Goal: Information Seeking & Learning: Learn about a topic

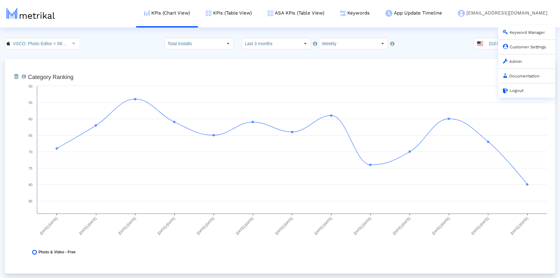
click at [519, 63] on link "Admin" at bounding box center [512, 61] width 19 height 5
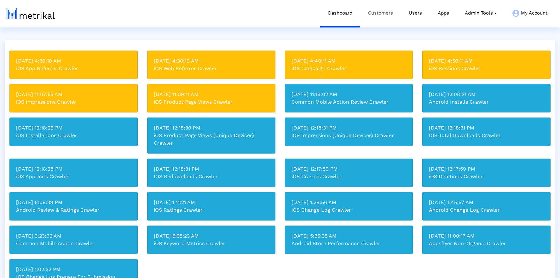
click at [385, 18] on link "Customers" at bounding box center [380, 13] width 41 height 26
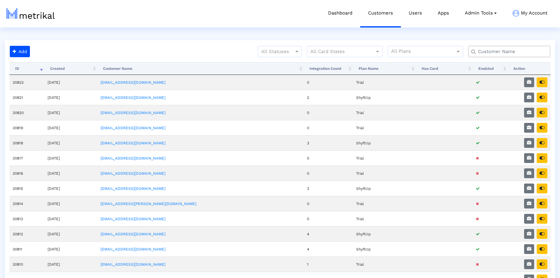
click at [494, 54] on input "text" at bounding box center [511, 51] width 74 height 7
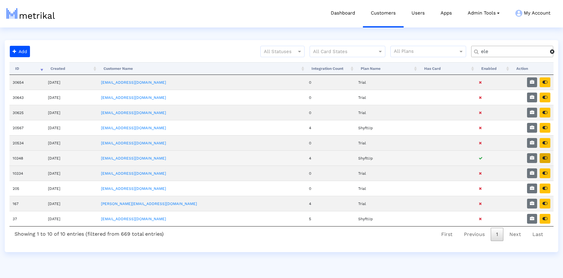
type input "ele"
click at [546, 158] on icon "button" at bounding box center [544, 157] width 5 height 4
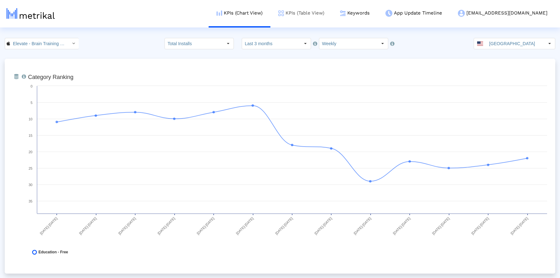
click at [329, 12] on link "KPIs (Table View)" at bounding box center [302, 13] width 62 height 26
click at [330, 41] on input "Weekly" at bounding box center [348, 43] width 58 height 11
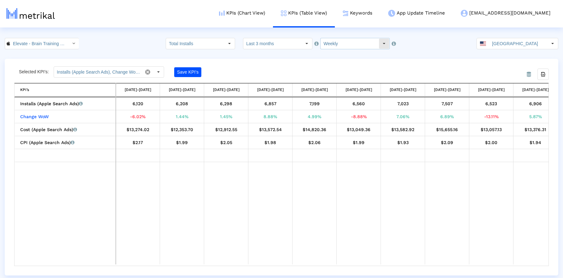
click at [337, 45] on input "Weekly" at bounding box center [349, 43] width 58 height 11
click at [336, 62] on div "Monthly" at bounding box center [349, 65] width 62 height 10
type input "Monthly"
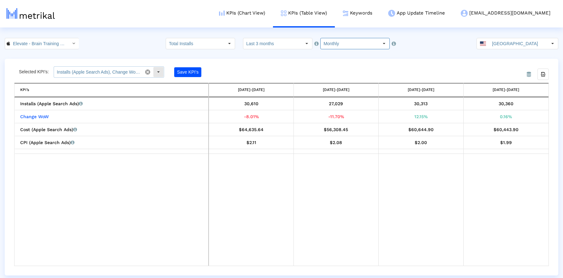
click at [149, 72] on span at bounding box center [147, 72] width 11 height 11
click at [159, 73] on div "Select" at bounding box center [158, 72] width 10 height 10
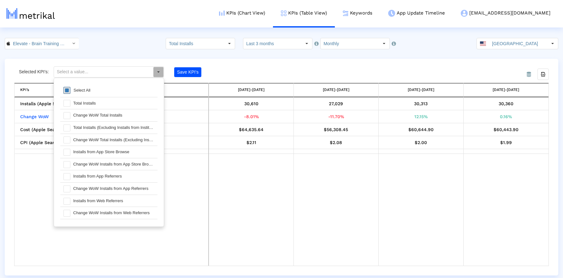
click at [67, 88] on span at bounding box center [66, 90] width 7 height 7
type input "Installs (Apple Search Ads), Change WoW Installs (Apple Search Ads), Cost (Appl…"
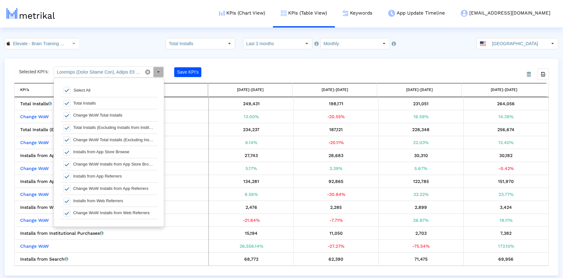
click at [286, 68] on div "Selected KPI’s: Save KPI’s" at bounding box center [214, 71] width 401 height 11
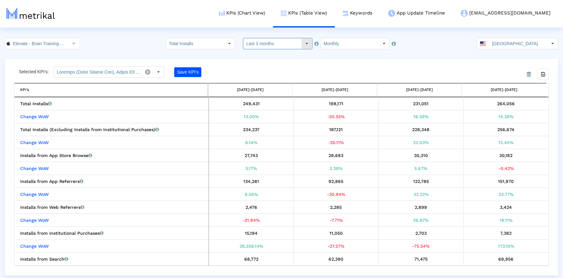
click at [268, 40] on input "Last 3 months" at bounding box center [272, 43] width 58 height 11
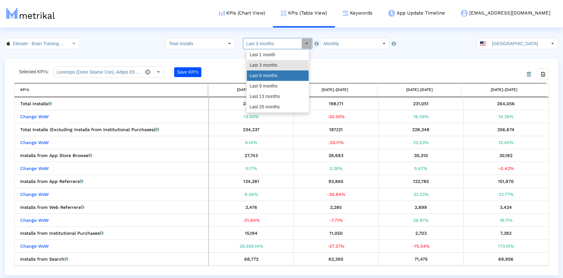
click at [274, 76] on div "Last 6 months" at bounding box center [278, 75] width 62 height 10
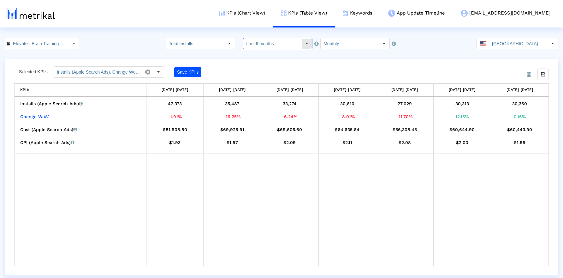
click at [270, 42] on input "Last 6 months" at bounding box center [272, 43] width 58 height 11
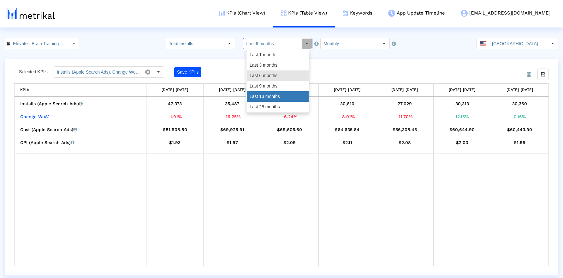
click at [270, 96] on div "Last 13 months" at bounding box center [278, 96] width 62 height 10
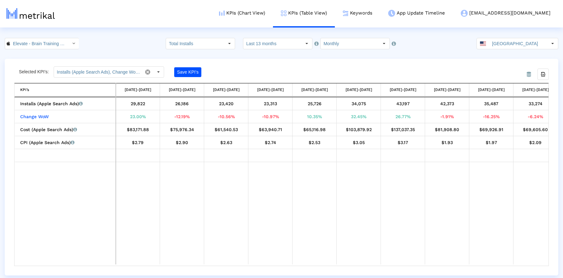
click at [273, 48] on input "Last 13 months" at bounding box center [272, 43] width 58 height 11
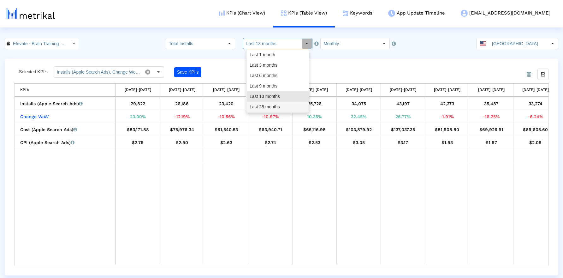
click at [269, 107] on div "Last 25 months" at bounding box center [278, 107] width 62 height 10
type input "Last 25 months"
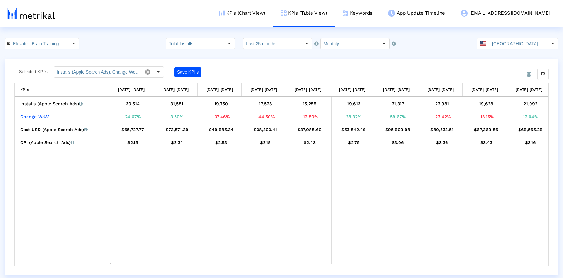
scroll to position [0, 61]
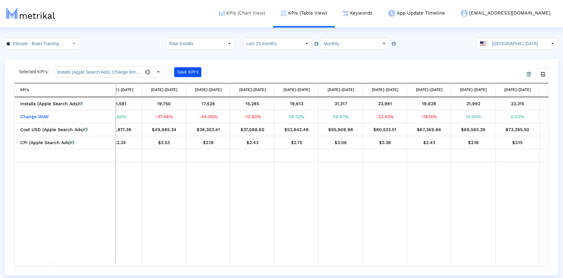
click at [259, 15] on link "KPIs (Chart View)" at bounding box center [242, 13] width 62 height 26
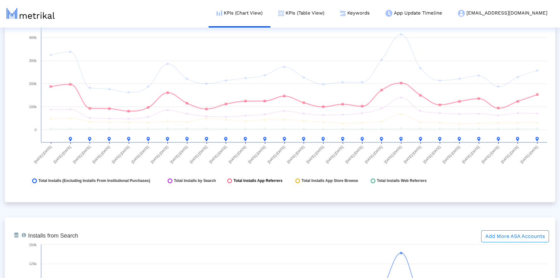
click at [238, 179] on span "Total Installs App Referrers" at bounding box center [258, 180] width 49 height 5
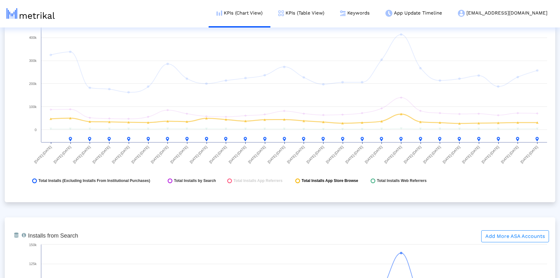
click at [308, 180] on span "Total Installs App Store Browse" at bounding box center [330, 180] width 56 height 5
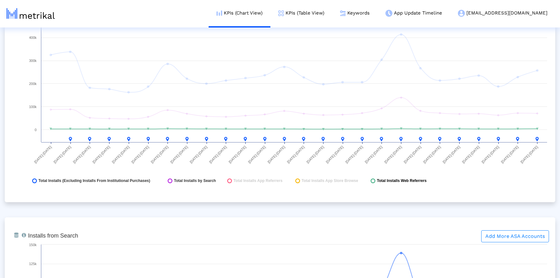
click at [387, 179] on span "Total Installs Web Referrers" at bounding box center [402, 180] width 50 height 5
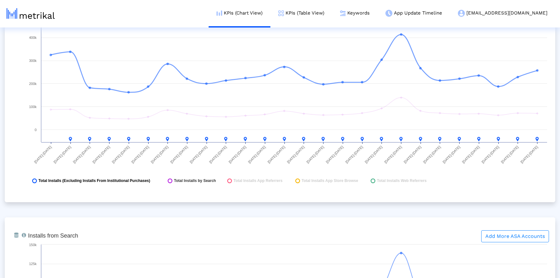
click at [145, 180] on span "Total Installs (Excluding Installs From Institutional Purchases)" at bounding box center [94, 180] width 112 height 5
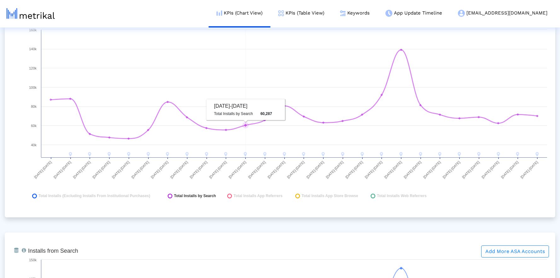
scroll to position [911, 0]
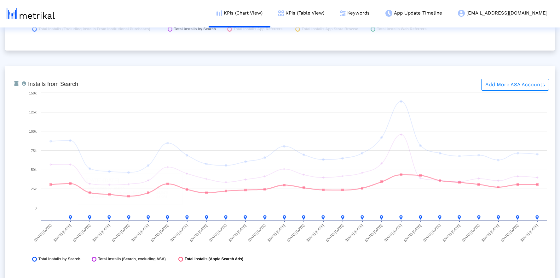
click at [187, 257] on span "Total Installs (Apple Search Ads)" at bounding box center [214, 258] width 59 height 5
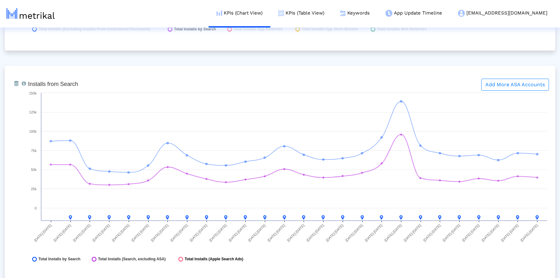
click at [185, 259] on span "Total Installs (Apple Search Ads)" at bounding box center [214, 258] width 59 height 5
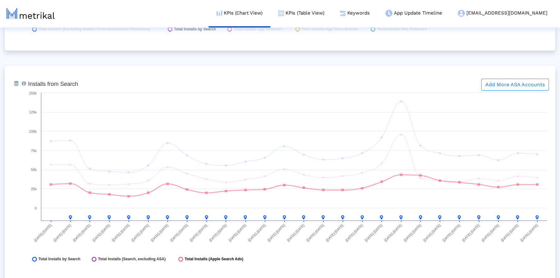
click at [188, 259] on span "Total Installs (Apple Search Ads)" at bounding box center [214, 258] width 59 height 5
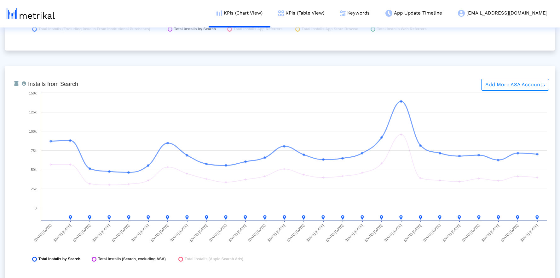
click at [79, 260] on span "Total Installs by Search" at bounding box center [59, 258] width 42 height 5
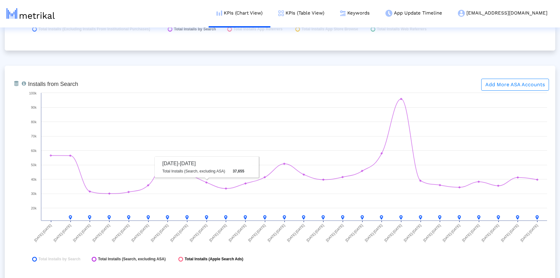
click at [208, 258] on span "Total Installs (Apple Search Ads)" at bounding box center [214, 258] width 59 height 5
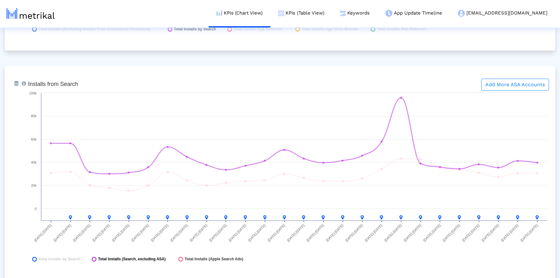
click at [156, 257] on span "Total Installs (Search, excluding ASA)" at bounding box center [132, 258] width 68 height 5
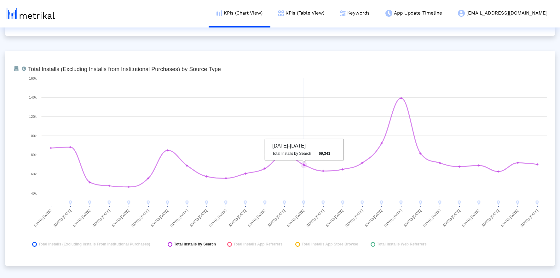
scroll to position [736, 0]
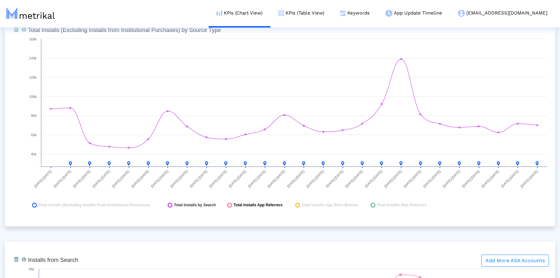
click at [258, 204] on span "Total Installs App Referrers" at bounding box center [258, 204] width 49 height 5
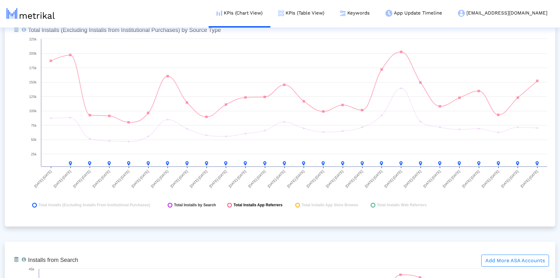
click at [258, 204] on span "Total Installs App Referrers" at bounding box center [258, 204] width 49 height 5
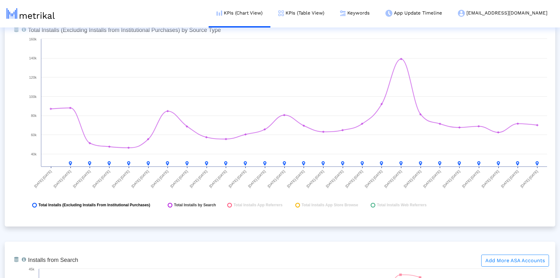
click at [146, 204] on span "Total Installs (Excluding Installs From Institutional Purchases)" at bounding box center [94, 204] width 112 height 5
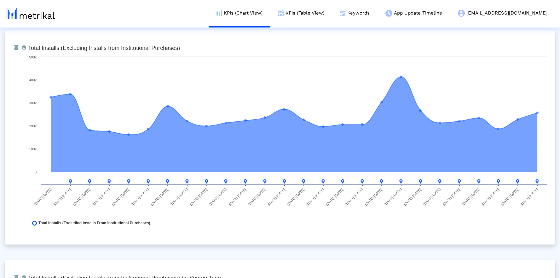
scroll to position [0, 0]
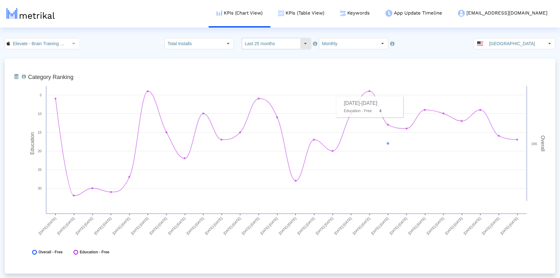
click at [301, 46] on div "Select" at bounding box center [306, 43] width 10 height 10
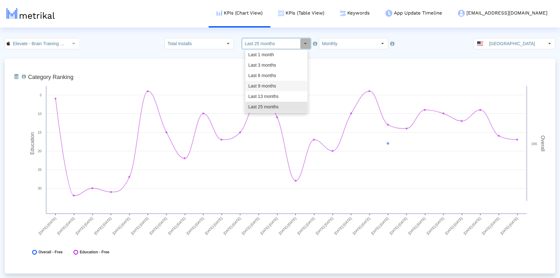
click at [274, 81] on div "Last 9 months" at bounding box center [277, 86] width 62 height 10
type input "Last 9 months"
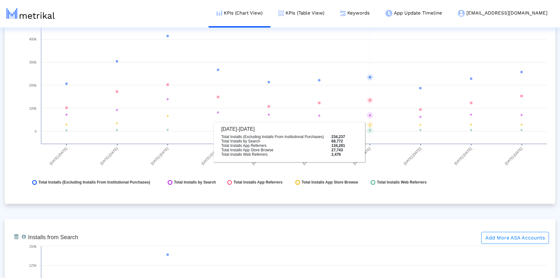
scroll to position [748, 0]
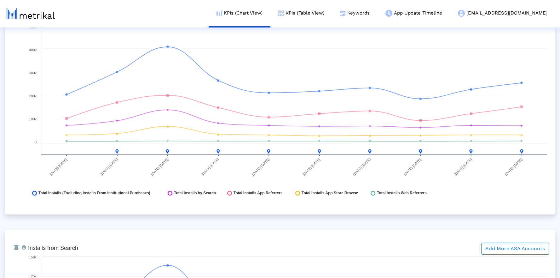
click at [279, 190] on span "Total Installs App Referrers" at bounding box center [258, 192] width 49 height 5
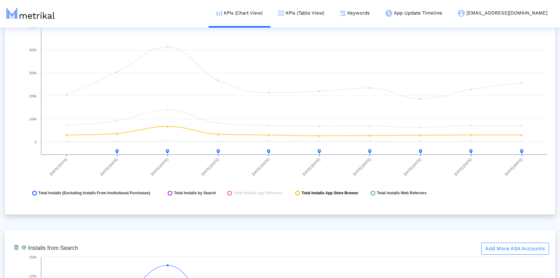
click at [322, 191] on span "Total Installs App Store Browse" at bounding box center [330, 192] width 56 height 5
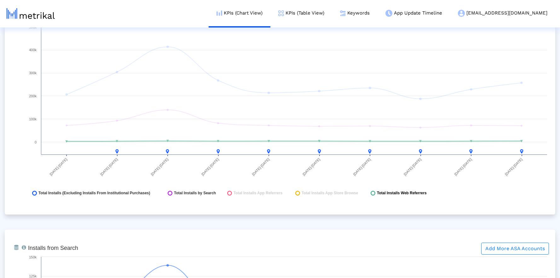
click at [377, 192] on span "Total Installs Web Referrers" at bounding box center [402, 192] width 50 height 5
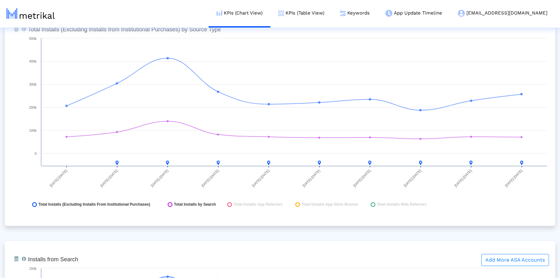
scroll to position [722, 0]
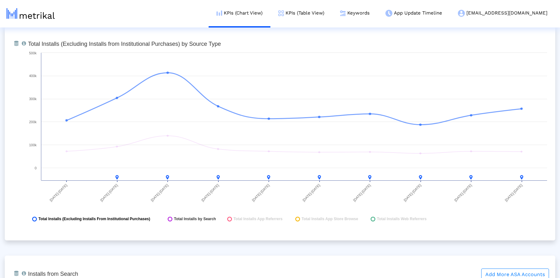
click at [127, 219] on span "Total Installs (Excluding Installs From Institutional Purchases)" at bounding box center [94, 218] width 112 height 5
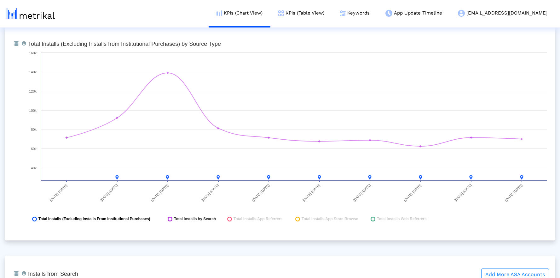
click at [130, 220] on span "Total Installs (Excluding Installs From Institutional Purchases)" at bounding box center [94, 218] width 112 height 5
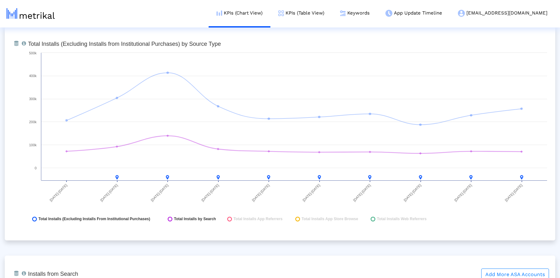
click at [275, 219] on span "Total Installs App Referrers" at bounding box center [258, 218] width 49 height 5
click at [311, 219] on span "Total Installs App Store Browse" at bounding box center [330, 218] width 56 height 5
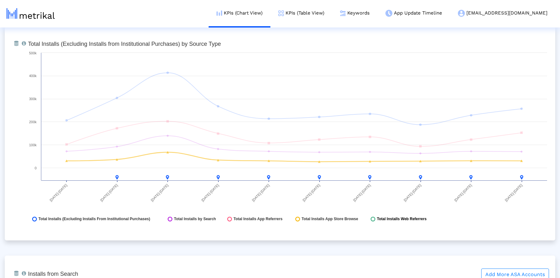
click at [383, 220] on span "Total Installs Web Referrers" at bounding box center [402, 218] width 50 height 5
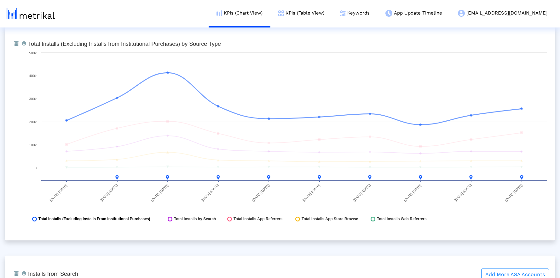
click at [95, 219] on span "Total Installs (Excluding Installs From Institutional Purchases)" at bounding box center [94, 218] width 112 height 5
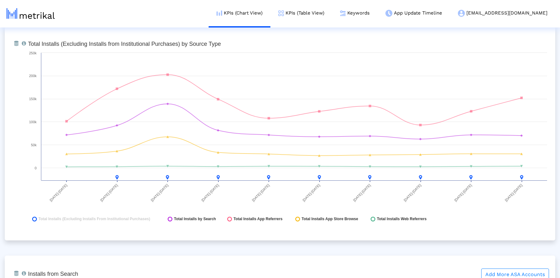
click at [141, 221] on rect at bounding box center [288, 132] width 526 height 189
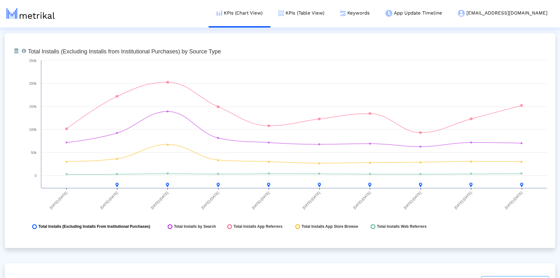
click at [150, 228] on span "Total Installs (Excluding Installs From Institutional Purchases)" at bounding box center [94, 226] width 112 height 5
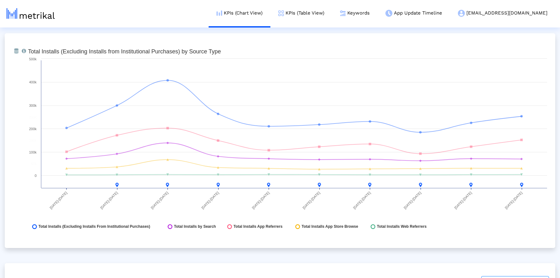
click at [259, 227] on span "Total Installs App Referrers" at bounding box center [258, 226] width 49 height 5
click at [329, 226] on span "Total Installs App Store Browse" at bounding box center [330, 226] width 56 height 5
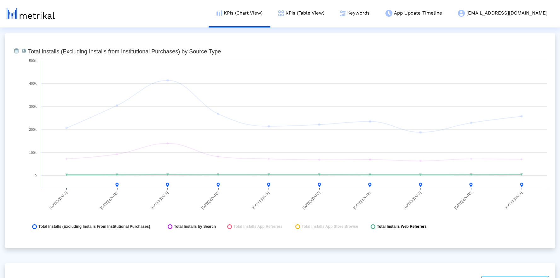
click at [374, 225] on rect at bounding box center [373, 226] width 5 height 5
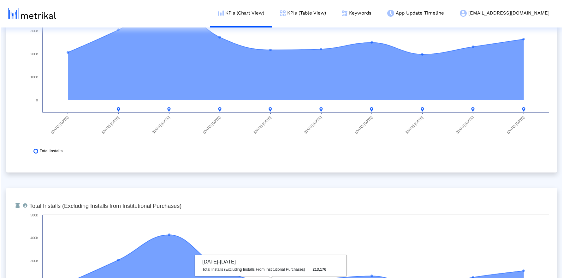
scroll to position [0, 0]
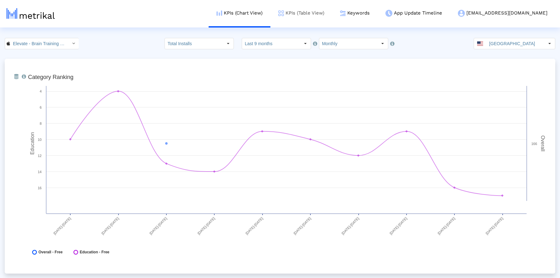
click at [321, 15] on link "KPIs (Table View)" at bounding box center [302, 13] width 62 height 26
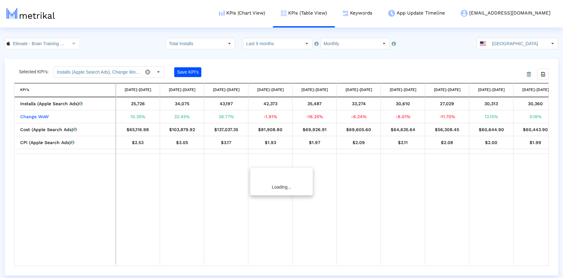
click at [292, 47] on input "Last 9 months" at bounding box center [272, 43] width 58 height 11
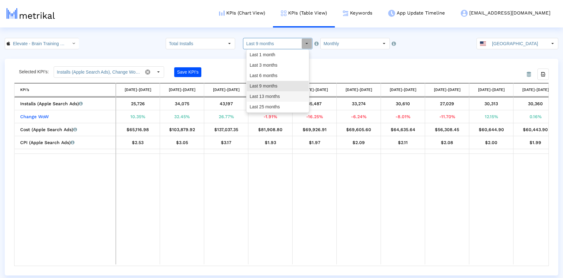
click at [274, 98] on div "Last 13 months" at bounding box center [278, 96] width 62 height 10
type input "Last 13 months"
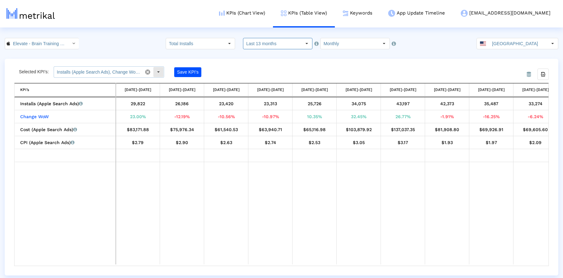
click at [147, 72] on span at bounding box center [147, 72] width 11 height 11
click at [159, 71] on div "Select" at bounding box center [158, 72] width 10 height 10
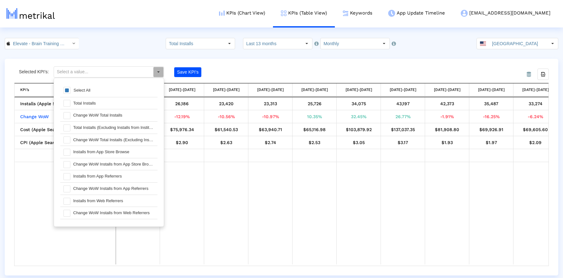
click at [70, 90] on div "Select All" at bounding box center [108, 90] width 97 height 13
type input "Installs (Apple Search Ads), Change WoW Installs (Apple Search Ads), Cost (Appl…"
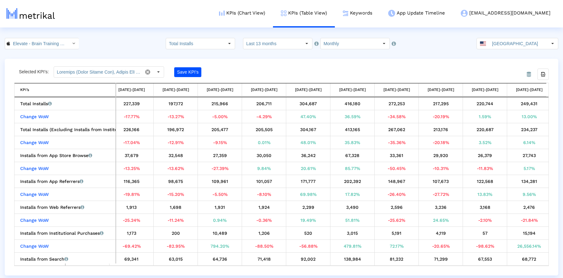
scroll to position [0, 16]
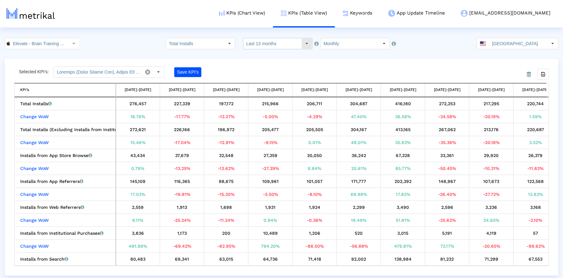
click at [273, 43] on input "Last 13 months" at bounding box center [272, 43] width 58 height 11
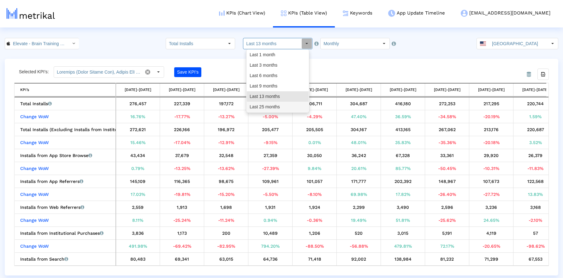
click at [262, 107] on div "Last 25 months" at bounding box center [278, 107] width 62 height 10
type input "Last 25 months"
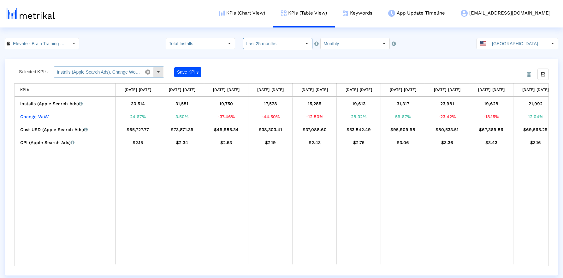
click at [156, 72] on div "Select" at bounding box center [158, 72] width 10 height 10
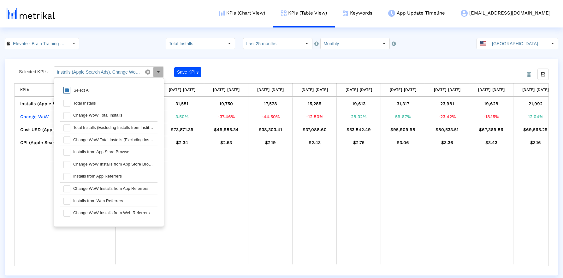
click at [83, 90] on div "Select All" at bounding box center [81, 89] width 23 height 5
type input "Installs (Apple Search Ads), Change WoW Installs (Apple Search Ads), Cost (Appl…"
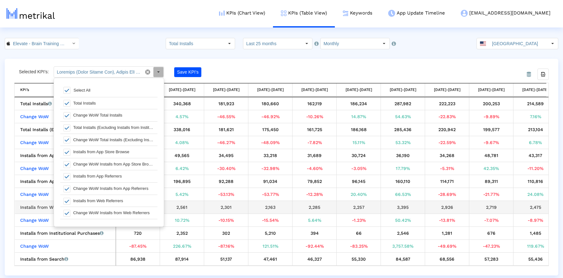
click at [232, 203] on div "2,301" at bounding box center [225, 207] width 39 height 8
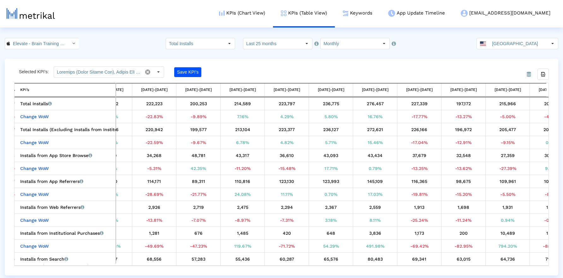
scroll to position [0, 302]
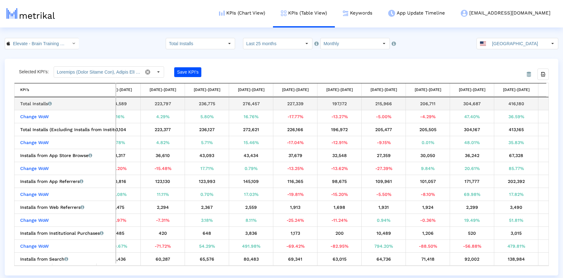
drag, startPoint x: 197, startPoint y: 104, endPoint x: 216, endPoint y: 103, distance: 18.3
click at [216, 103] on div "236,775" at bounding box center [206, 103] width 39 height 8
copy div "236,775"
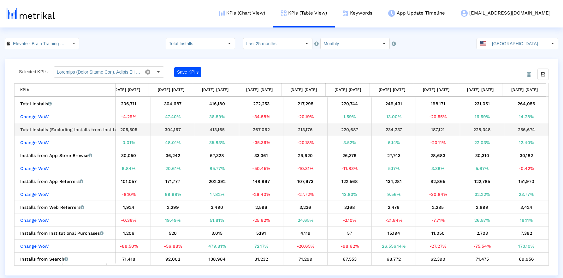
drag, startPoint x: 534, startPoint y: 131, endPoint x: 516, endPoint y: 130, distance: 18.4
click at [516, 130] on div "256,674" at bounding box center [526, 129] width 40 height 8
copy div "256,674"
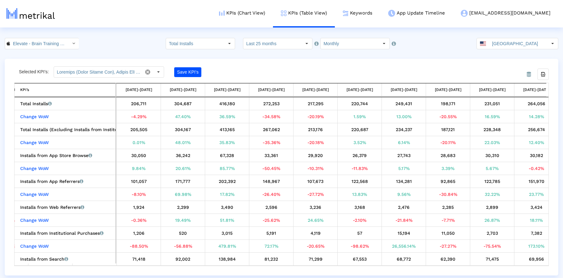
scroll to position [0, 717]
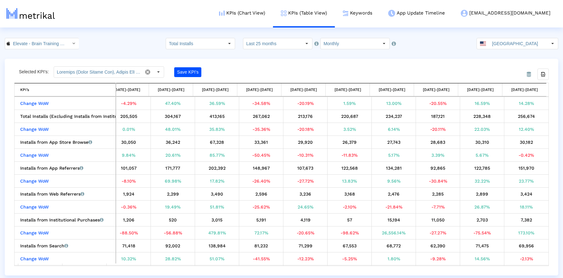
click at [548, 74] on div "From Database Selected KPI’s: Pull down to refresh... Release to refresh... Ref…" at bounding box center [281, 167] width 553 height 216
drag, startPoint x: 547, startPoint y: 73, endPoint x: 517, endPoint y: 131, distance: 64.9
click at [547, 73] on div "Export all data" at bounding box center [542, 74] width 11 height 11
click at [273, 12] on link "KPIs (Chart View)" at bounding box center [242, 13] width 62 height 26
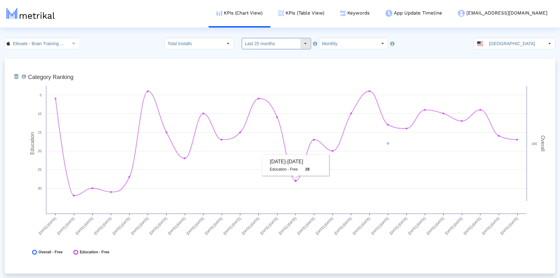
click at [283, 42] on input "Last 25 months" at bounding box center [271, 43] width 58 height 11
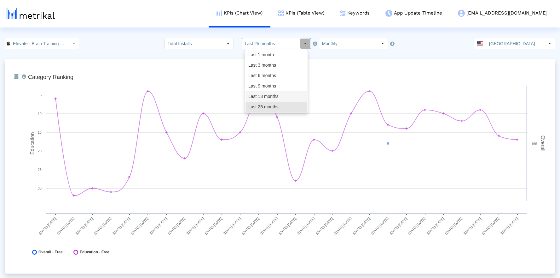
click at [276, 91] on div "Last 13 months" at bounding box center [277, 96] width 62 height 10
type input "Last 13 months"
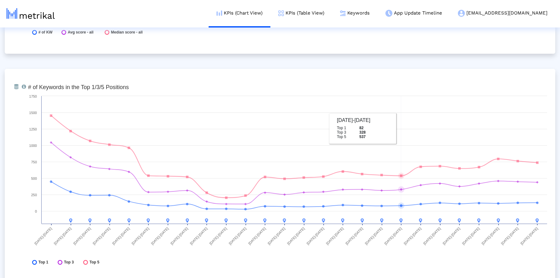
scroll to position [2344, 0]
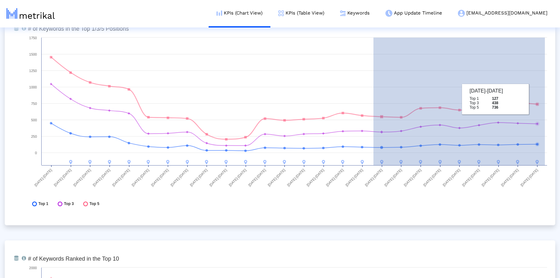
drag, startPoint x: 374, startPoint y: 91, endPoint x: 564, endPoint y: 103, distance: 191.1
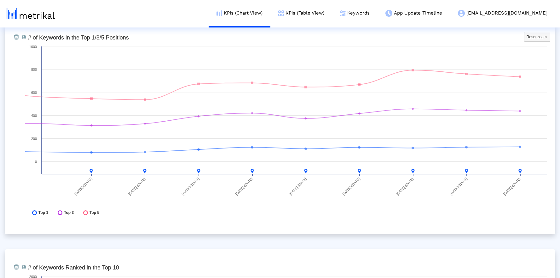
scroll to position [2334, 0]
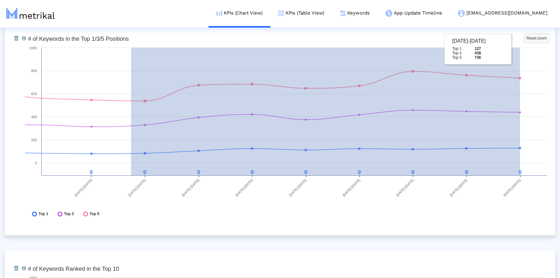
drag, startPoint x: 131, startPoint y: 73, endPoint x: 564, endPoint y: 52, distance: 433.8
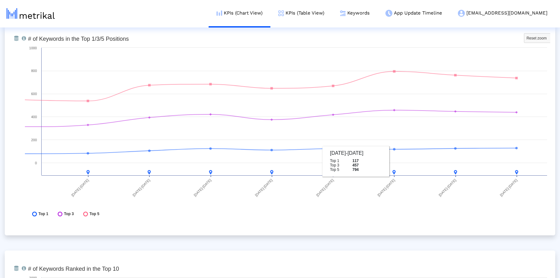
click at [315, 229] on div "From Database Total number of keywords that the app ranks for overall, in the T…" at bounding box center [280, 127] width 551 height 214
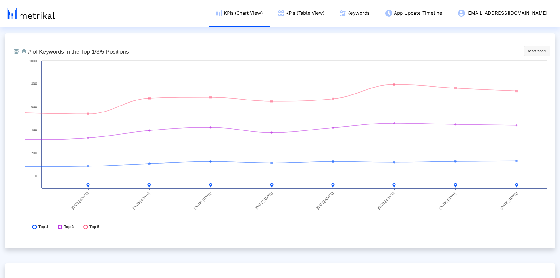
scroll to position [2307, 0]
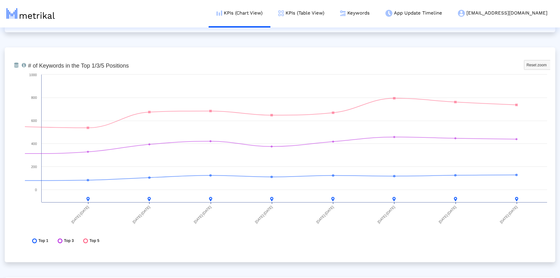
click at [297, 247] on rect at bounding box center [288, 154] width 526 height 189
click at [322, 219] on text "05/01/25-05/31/25" at bounding box center [325, 214] width 19 height 19
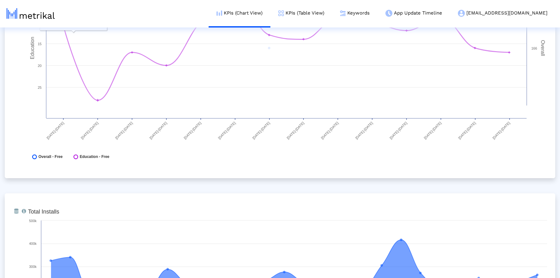
scroll to position [0, 0]
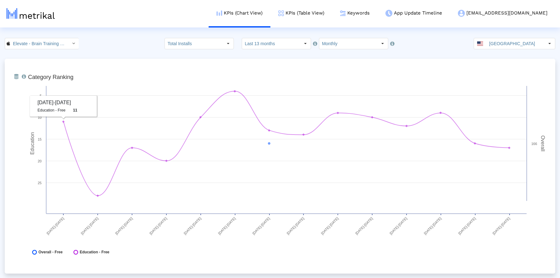
click at [56, 49] on dx-select-box "Elevate - Brain Training Games < 875063456 >" at bounding box center [42, 43] width 74 height 11
click at [56, 44] on input "Elevate - Brain Training Games < 875063456 >" at bounding box center [38, 43] width 57 height 11
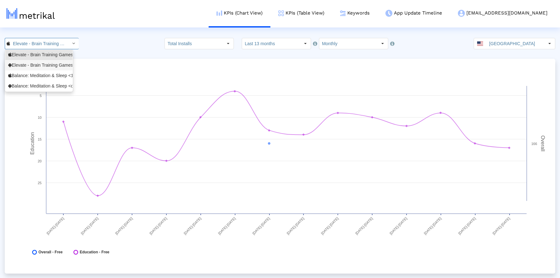
click at [55, 63] on div "Elevate - Brain Training Games <com.wonder>" at bounding box center [38, 65] width 61 height 6
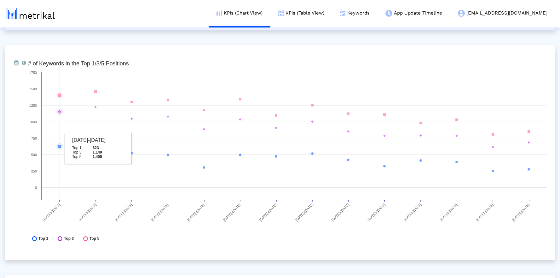
scroll to position [1855, 0]
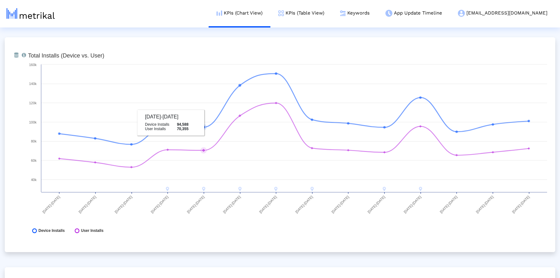
scroll to position [0, 0]
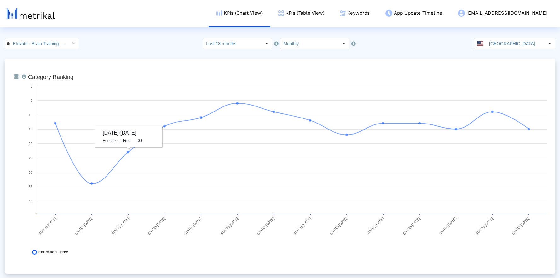
click at [50, 44] on input "Elevate - Brain Training Games < com.wonder >" at bounding box center [38, 43] width 57 height 11
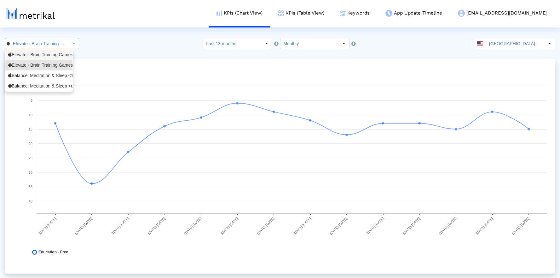
click at [50, 51] on div "Elevate - Brain Training Games <875063456>" at bounding box center [38, 55] width 67 height 10
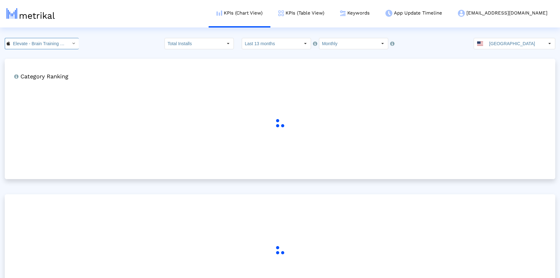
scroll to position [0, 45]
